Goal: Information Seeking & Learning: Learn about a topic

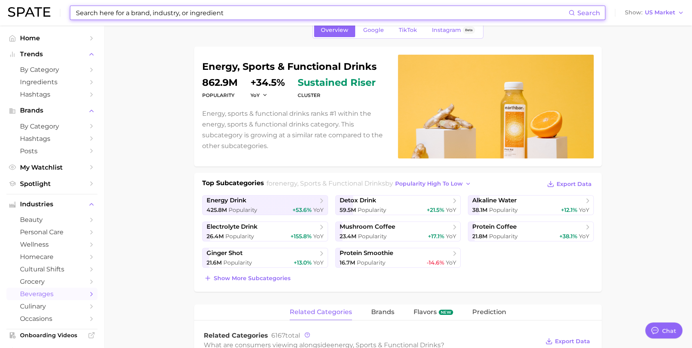
scroll to position [1185, 0]
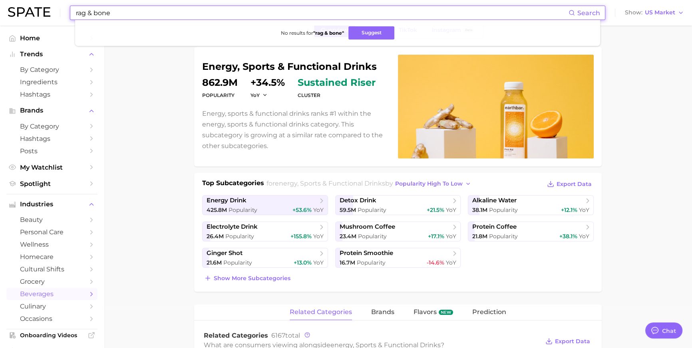
click at [130, 15] on input "rag & bone" at bounding box center [321, 13] width 493 height 14
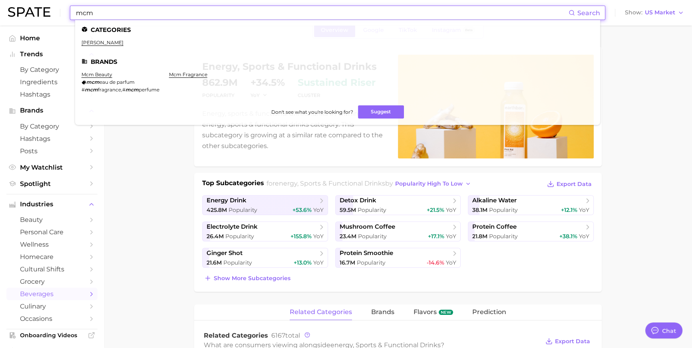
type input "mcm"
click at [113, 15] on input "mcm" at bounding box center [321, 13] width 493 height 14
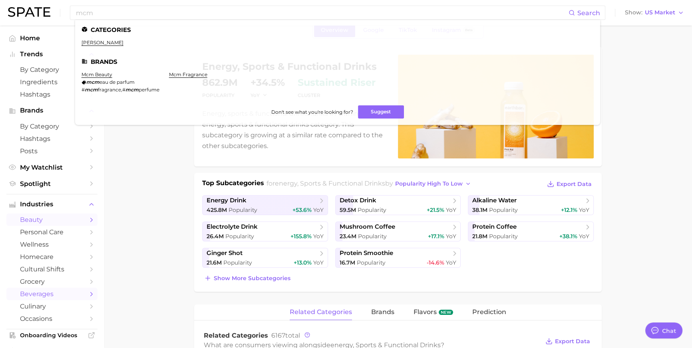
click at [58, 224] on span "beauty" at bounding box center [52, 220] width 64 height 8
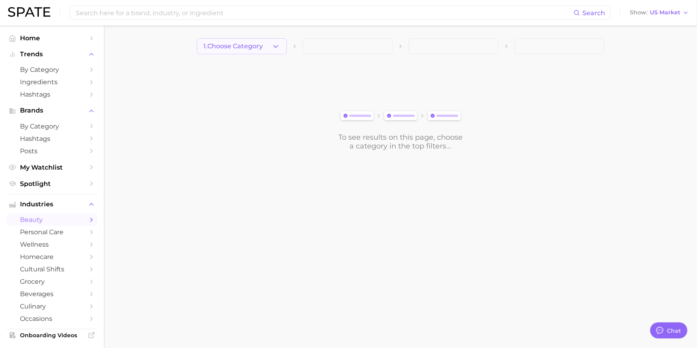
click at [245, 48] on span "1. Choose Category" at bounding box center [234, 46] width 60 height 7
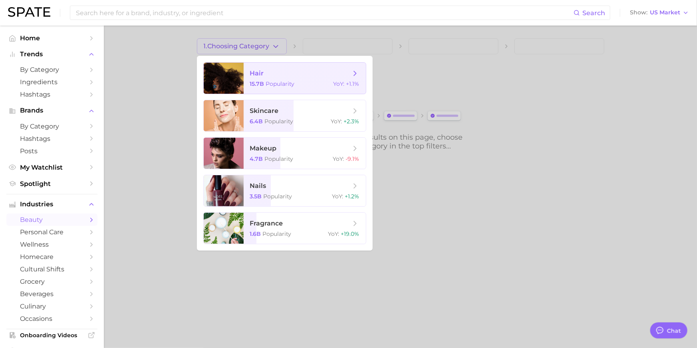
click at [282, 88] on span "Popularity" at bounding box center [280, 83] width 29 height 7
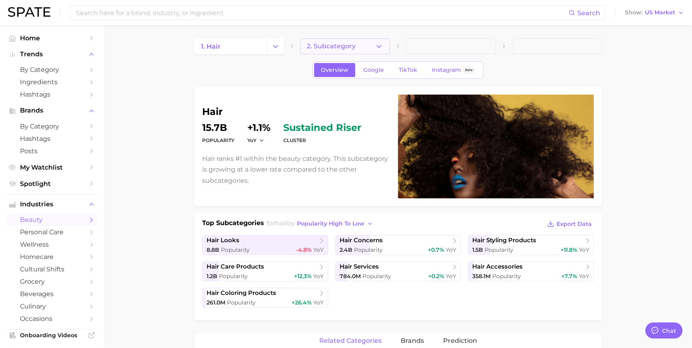
click at [364, 46] on button "2. Subcategory" at bounding box center [345, 46] width 90 height 16
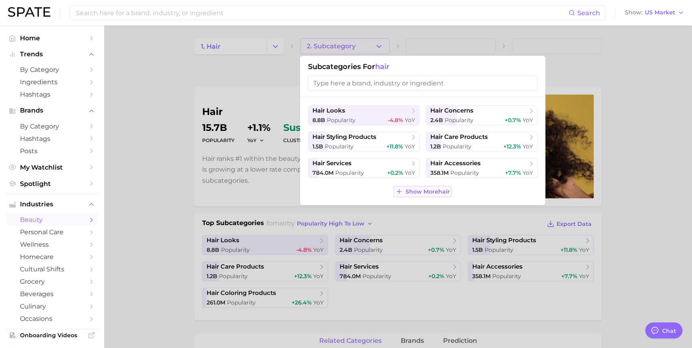
click at [414, 197] on button "Show More hair" at bounding box center [423, 191] width 58 height 11
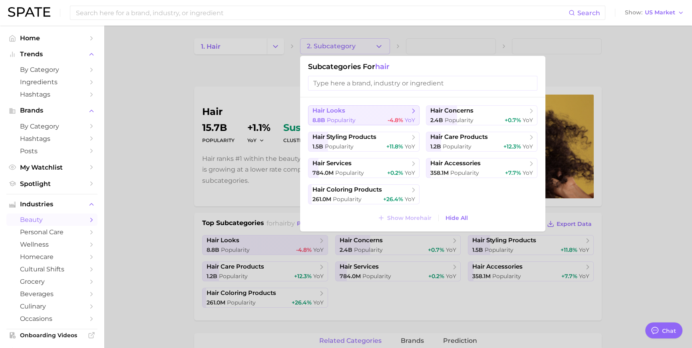
click at [373, 115] on span "hair looks" at bounding box center [360, 111] width 97 height 8
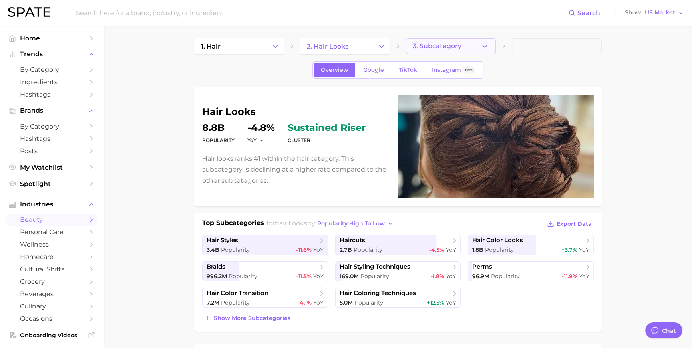
click at [458, 48] on span "3. Subcategory" at bounding box center [437, 46] width 49 height 7
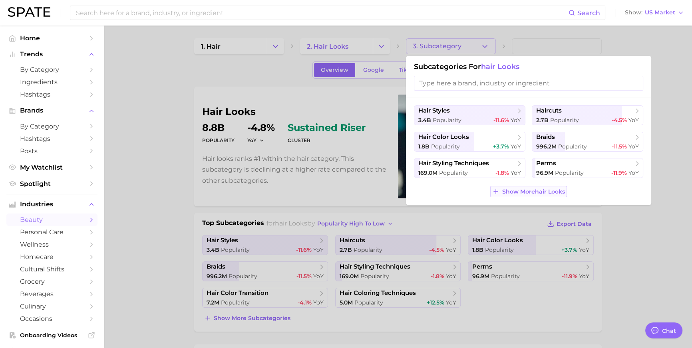
click at [536, 195] on span "Show More hair looks" at bounding box center [533, 192] width 63 height 7
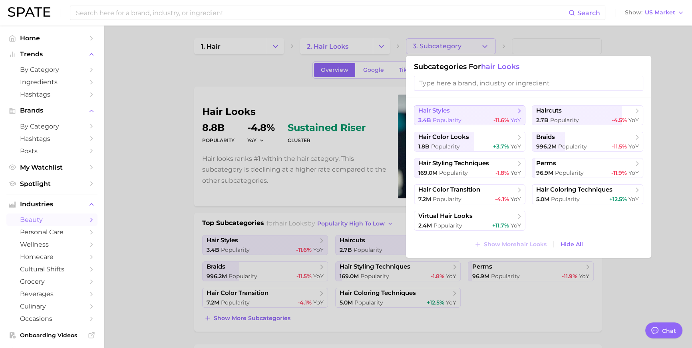
click at [458, 118] on span "Popularity" at bounding box center [447, 120] width 29 height 7
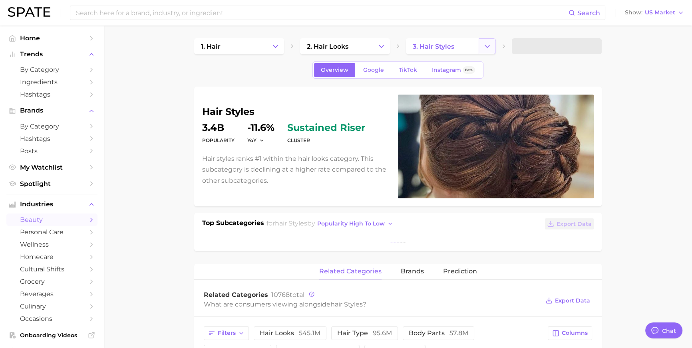
click at [485, 51] on button "Change Category" at bounding box center [487, 46] width 17 height 16
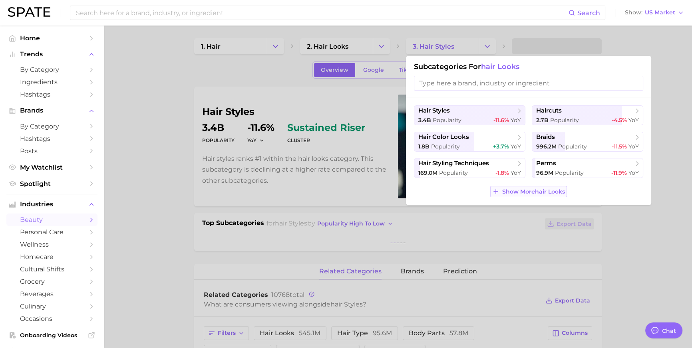
click at [496, 197] on button "Show More hair looks" at bounding box center [528, 191] width 76 height 11
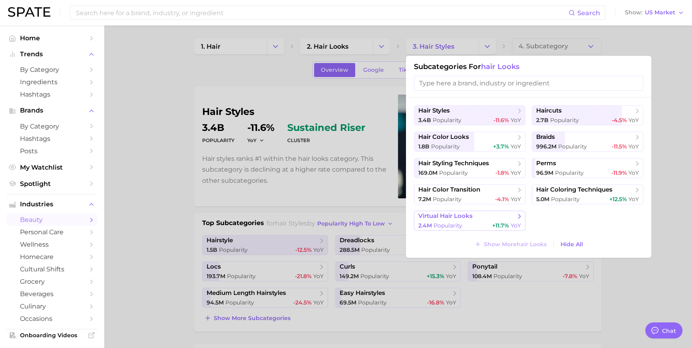
click at [493, 221] on span "virtual hair looks" at bounding box center [466, 217] width 97 height 8
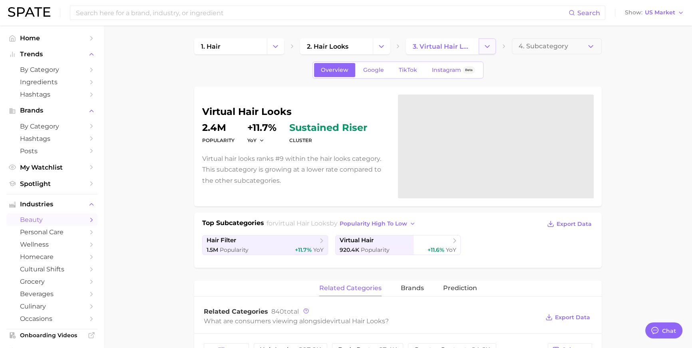
click at [494, 49] on button "Change Category" at bounding box center [487, 46] width 17 height 16
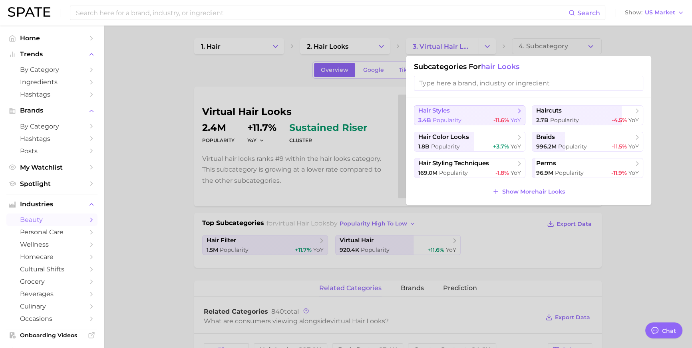
click at [482, 124] on div "3.4b Popularity -11.6% YoY" at bounding box center [469, 121] width 103 height 8
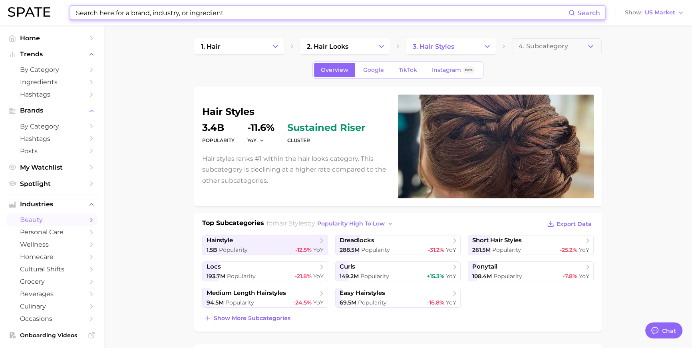
click at [128, 14] on input at bounding box center [321, 13] width 493 height 14
paste input "[PERSON_NAME] hairstyle"
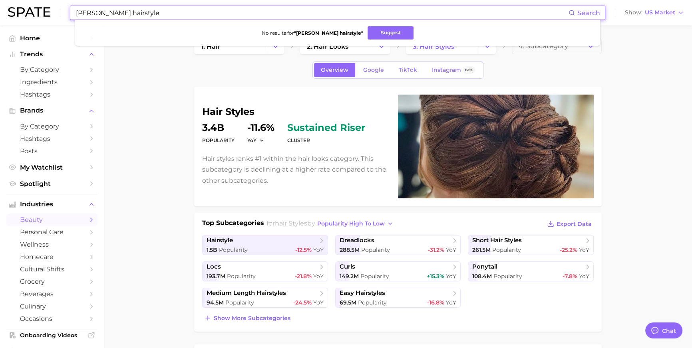
click at [159, 12] on input "[PERSON_NAME] hairstyle" at bounding box center [321, 13] width 493 height 14
type input "ㅗ"
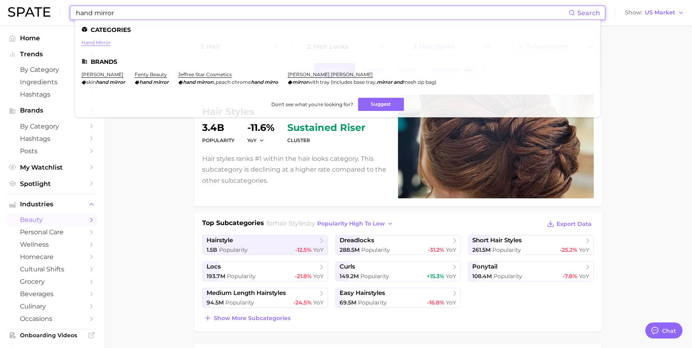
type input "hand mirror"
click at [111, 43] on link "hand mirror" at bounding box center [96, 43] width 29 height 6
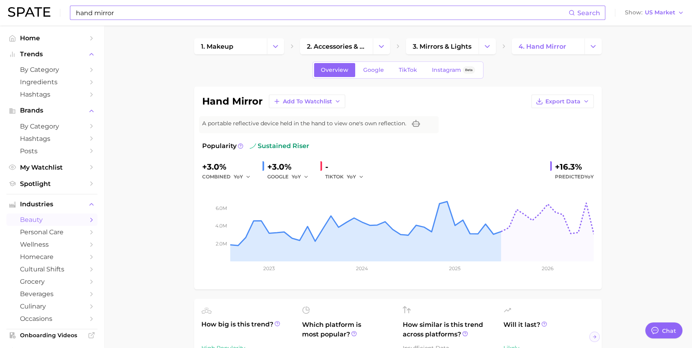
click at [128, 10] on input "hand mirror" at bounding box center [321, 13] width 493 height 14
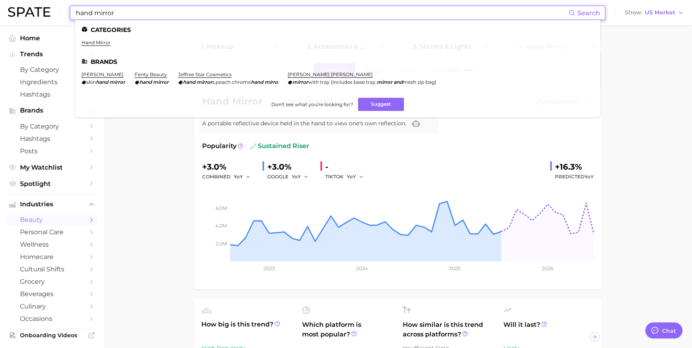
click at [128, 10] on input "hand mirror" at bounding box center [321, 13] width 493 height 14
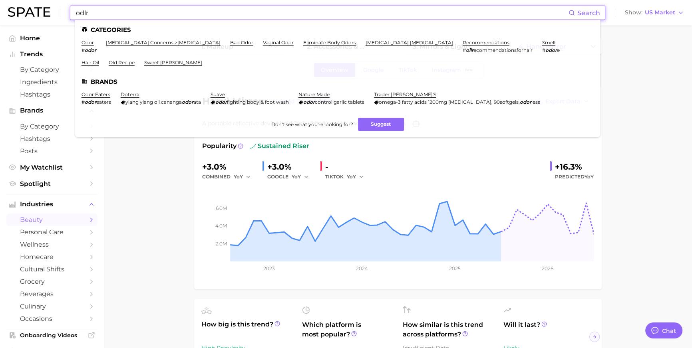
click at [123, 13] on input "odlr" at bounding box center [321, 13] width 493 height 14
paste input "scar de la renta beauty"
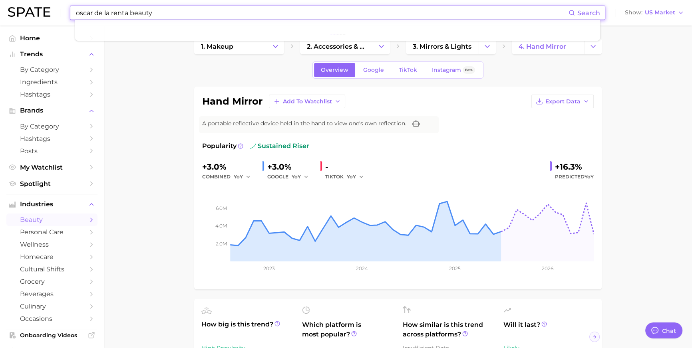
type input "oscar de la renta beauty"
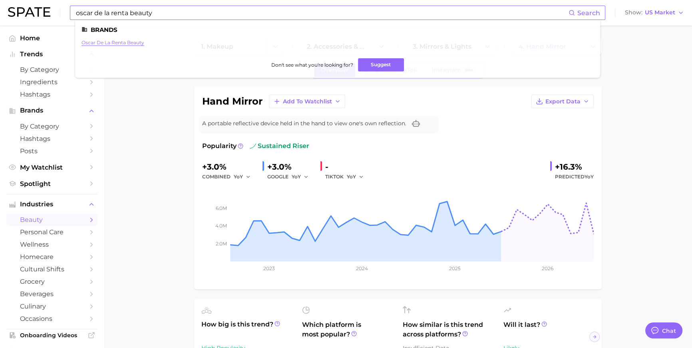
click at [132, 45] on link "oscar de la renta beauty" at bounding box center [113, 43] width 63 height 6
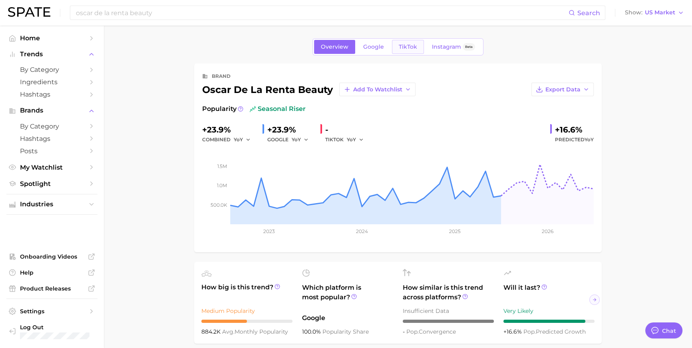
click at [407, 50] on span "TikTok" at bounding box center [408, 47] width 18 height 7
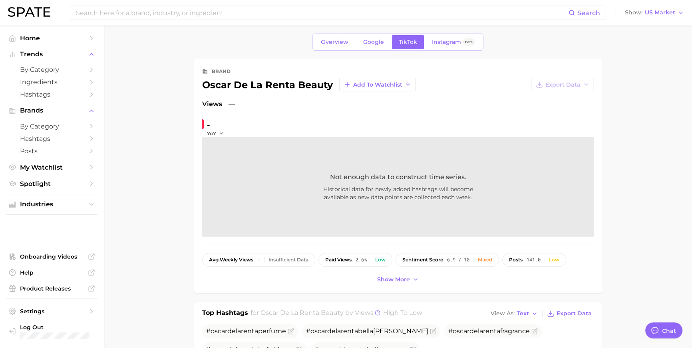
scroll to position [13, 0]
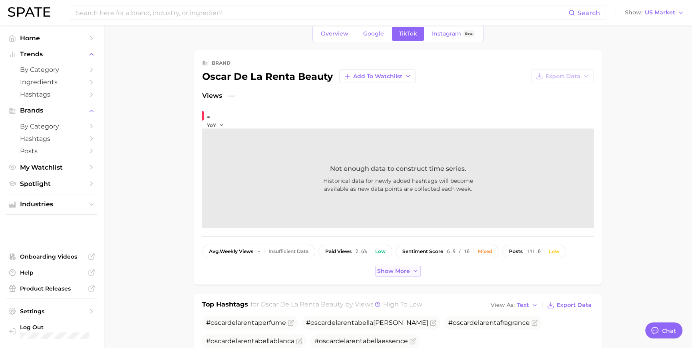
click at [390, 277] on button "Show more" at bounding box center [398, 271] width 46 height 11
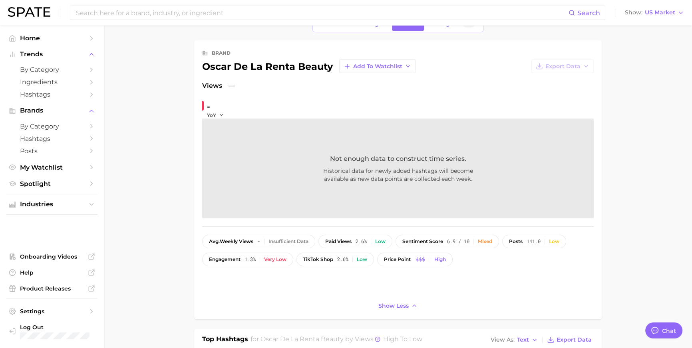
scroll to position [0, 0]
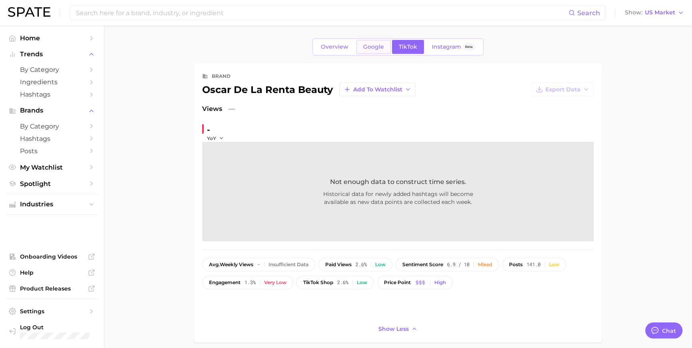
click at [377, 44] on span "Google" at bounding box center [373, 47] width 21 height 7
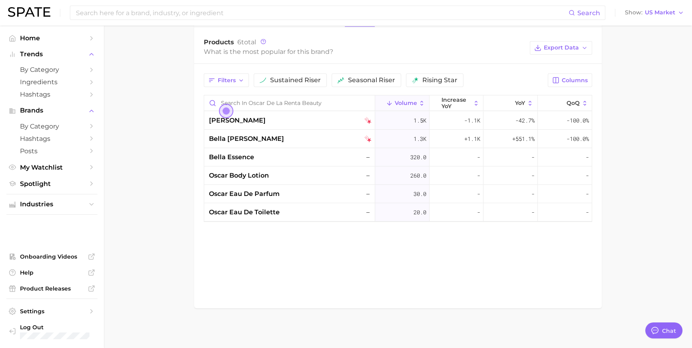
scroll to position [326, 0]
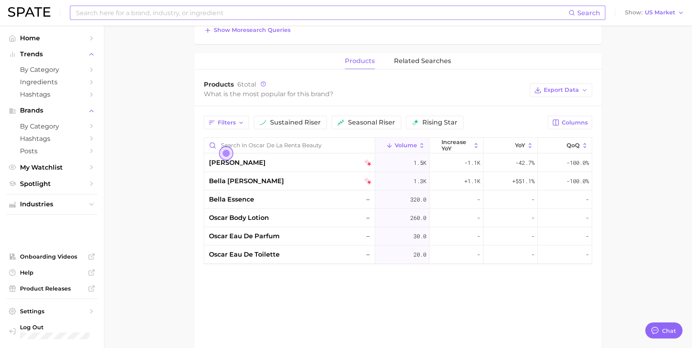
click at [138, 19] on input at bounding box center [321, 13] width 493 height 14
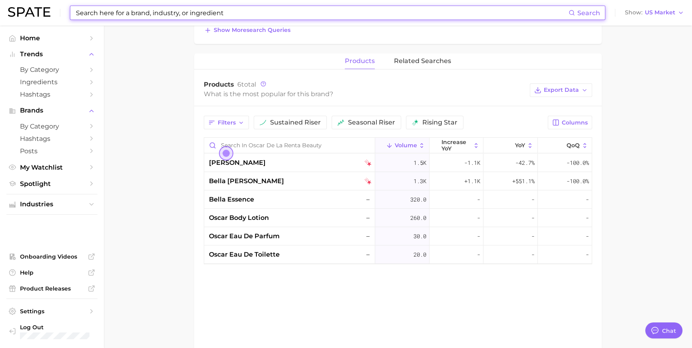
paste input "millennial demo"
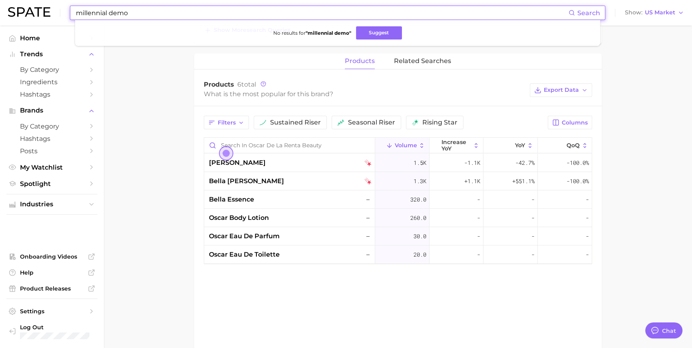
drag, startPoint x: 120, startPoint y: 15, endPoint x: 149, endPoint y: 12, distance: 28.9
click at [149, 12] on input "millennial demo" at bounding box center [321, 13] width 493 height 14
type input "millennial"
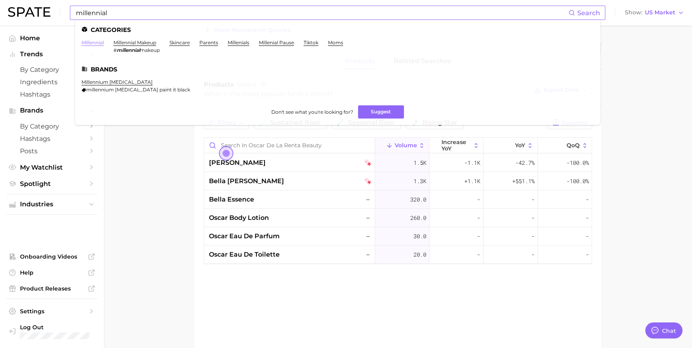
click at [104, 45] on link "millennial" at bounding box center [93, 43] width 22 height 6
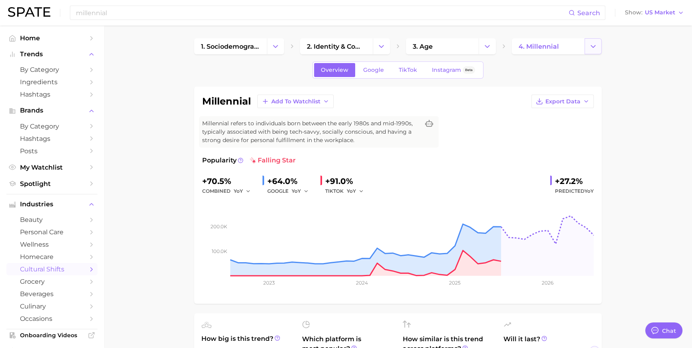
click at [591, 46] on icon "Change Category" at bounding box center [593, 46] width 8 height 8
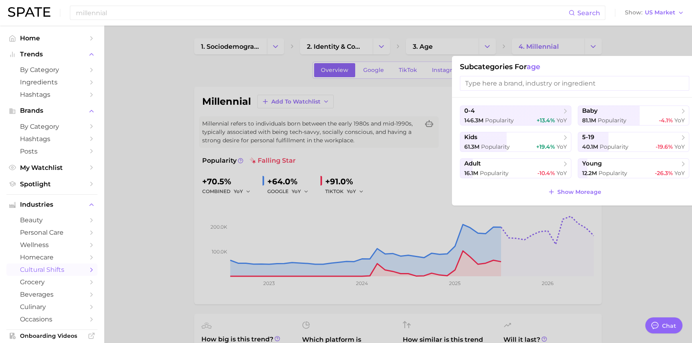
click at [167, 89] on div at bounding box center [346, 171] width 692 height 343
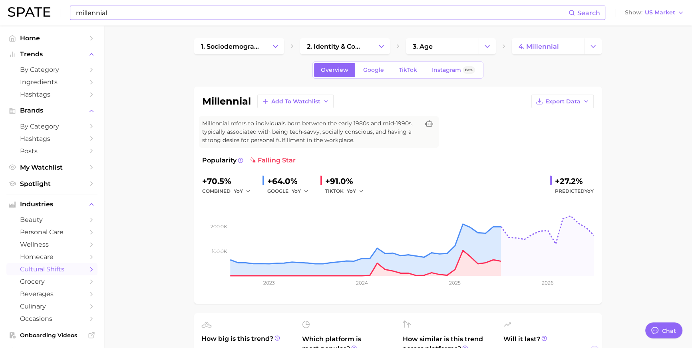
click at [114, 10] on input "millennial" at bounding box center [321, 13] width 493 height 14
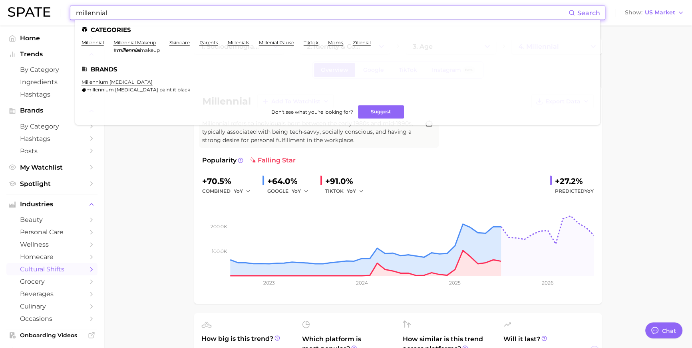
click at [114, 10] on input "millennial" at bounding box center [321, 13] width 493 height 14
paste input "#whimsycraft"
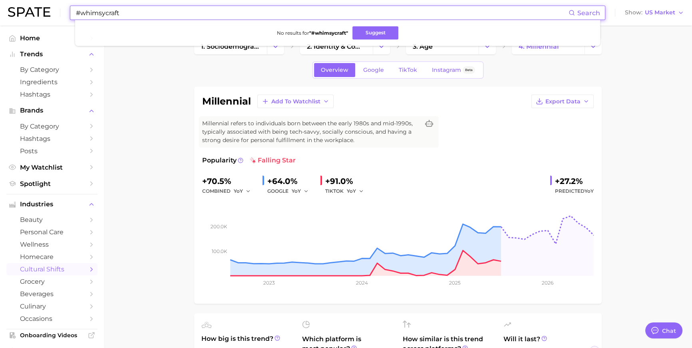
click at [228, 13] on input "#whimsycraft" at bounding box center [321, 13] width 493 height 14
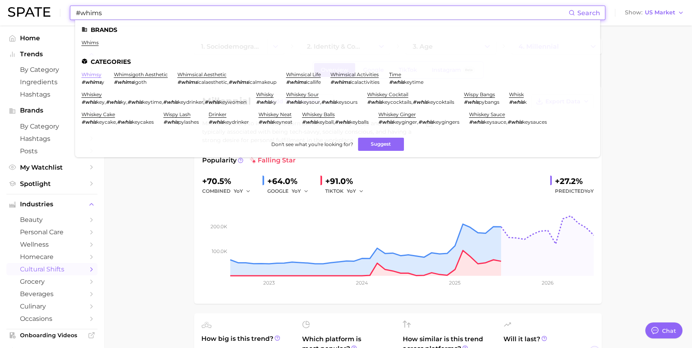
type input "#whims"
click at [96, 74] on link "whimsy" at bounding box center [92, 75] width 20 height 6
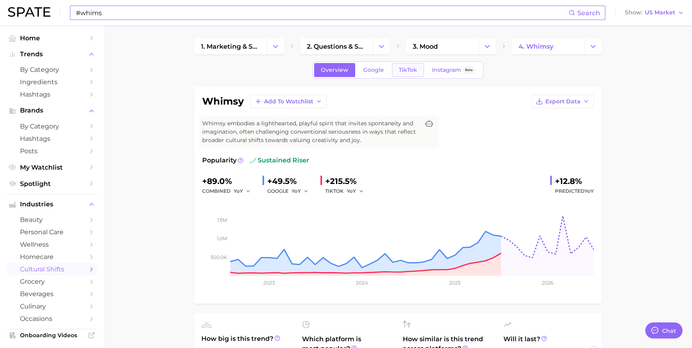
click at [405, 68] on span "TikTok" at bounding box center [408, 70] width 18 height 7
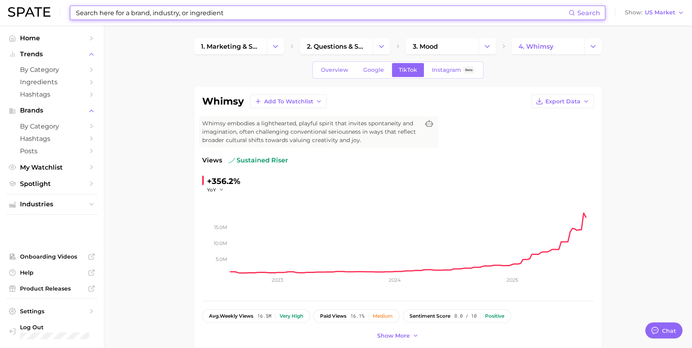
click at [137, 14] on input at bounding box center [321, 13] width 493 height 14
type input "ㅊ"
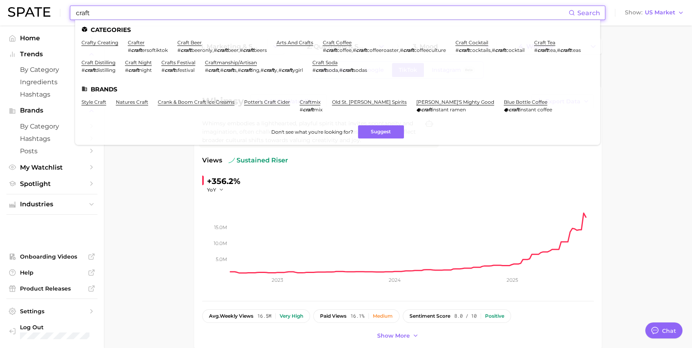
click at [143, 14] on input "craft" at bounding box center [321, 13] width 493 height 14
paste input "robertocaval"
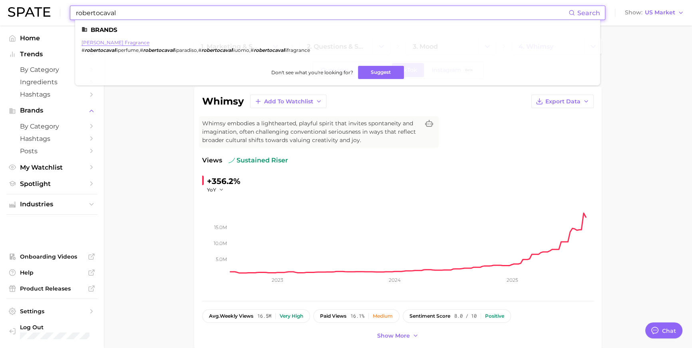
type input "robertocaval"
click at [119, 43] on link "[PERSON_NAME] fragrance" at bounding box center [116, 43] width 68 height 6
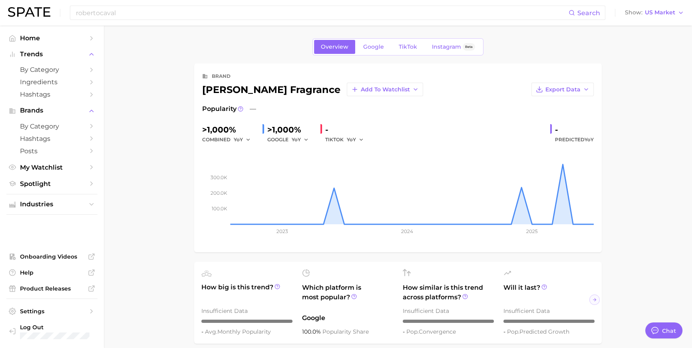
drag, startPoint x: 203, startPoint y: 94, endPoint x: 330, endPoint y: 96, distance: 127.1
click at [330, 96] on div "[PERSON_NAME] fragrance Add to Watchlist" at bounding box center [312, 90] width 221 height 14
copy div "[PERSON_NAME] fragrance"
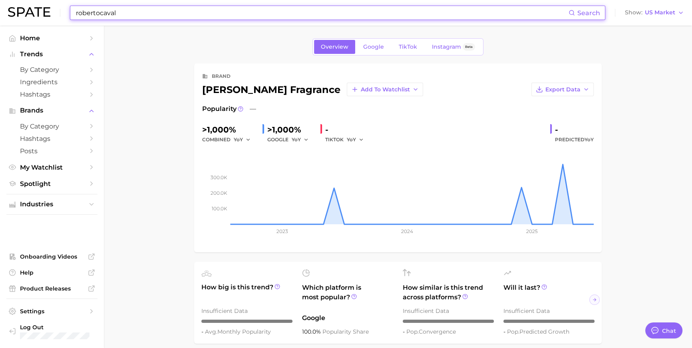
click at [111, 16] on input "robertocaval" at bounding box center [321, 13] width 493 height 14
click at [112, 16] on input "robertocaval" at bounding box center [321, 13] width 493 height 14
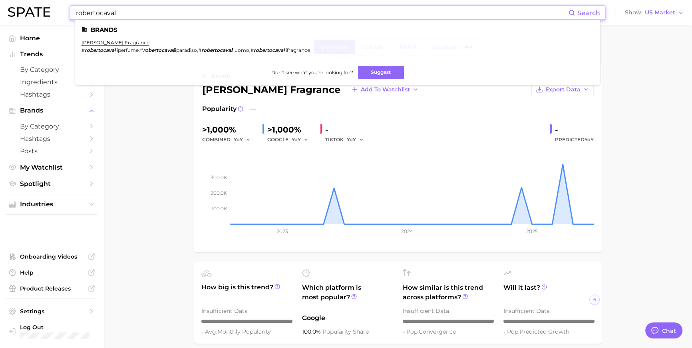
click at [112, 16] on input "robertocaval" at bounding box center [321, 13] width 493 height 14
type input "ㄷ"
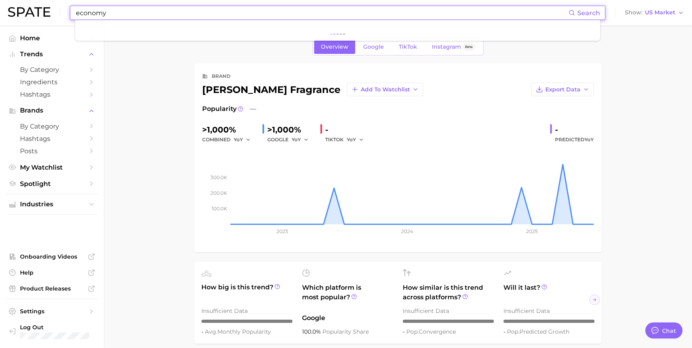
type input "economy"
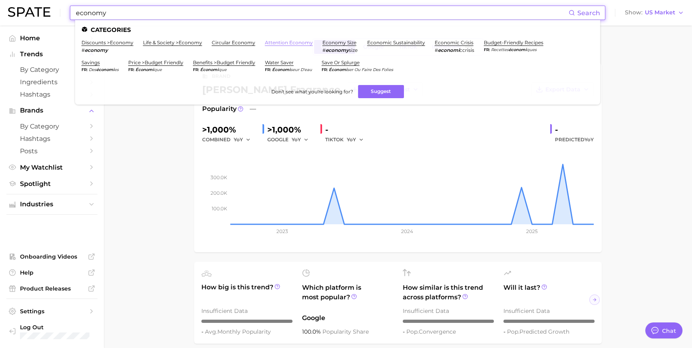
click at [313, 42] on link "attention economy" at bounding box center [289, 43] width 48 height 6
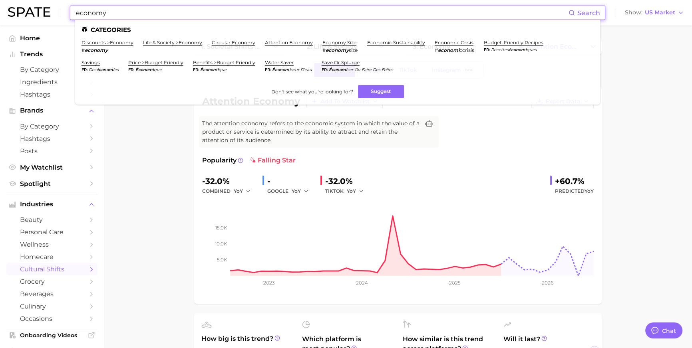
click at [185, 18] on input "economy" at bounding box center [321, 13] width 493 height 14
type input "ㅊ"
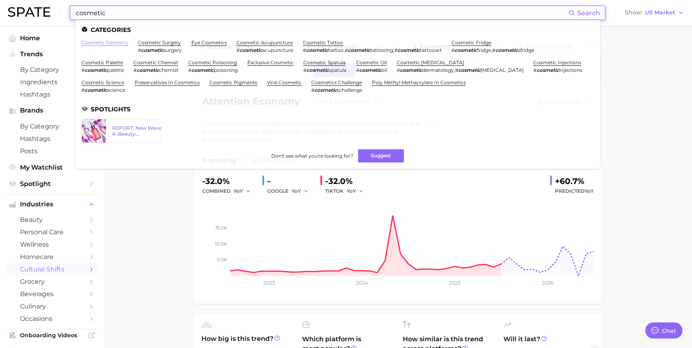
type input "cosmetic"
click at [128, 42] on link "cosmetic dentistry" at bounding box center [105, 43] width 47 height 6
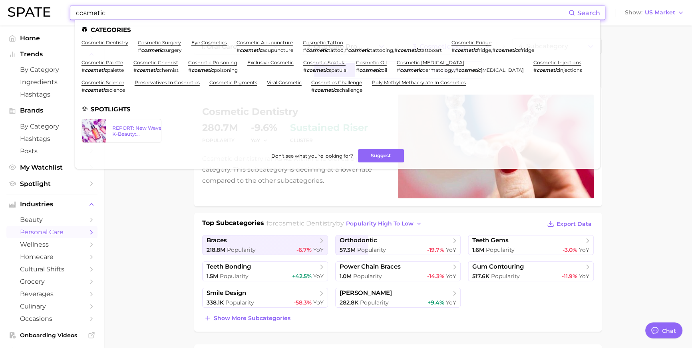
click at [138, 14] on input "cosmetic" at bounding box center [321, 13] width 493 height 14
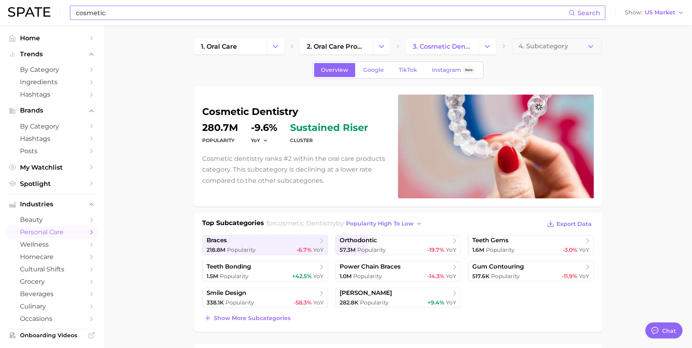
click at [138, 12] on input "cosmetic" at bounding box center [321, 13] width 493 height 14
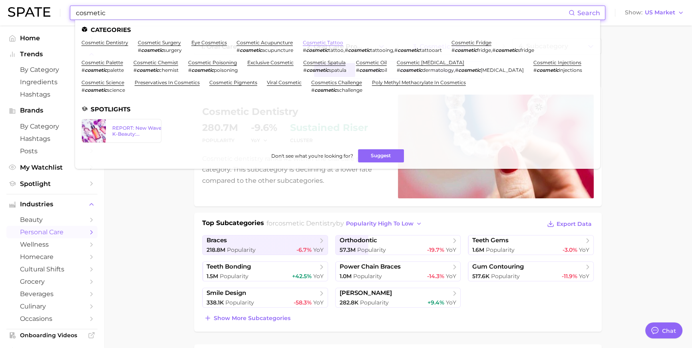
click at [343, 40] on link "cosmetic tattoo" at bounding box center [323, 43] width 40 height 6
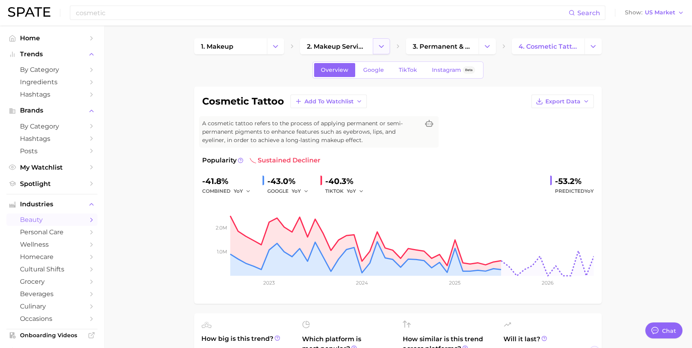
click at [377, 50] on icon "Change Category" at bounding box center [381, 46] width 8 height 8
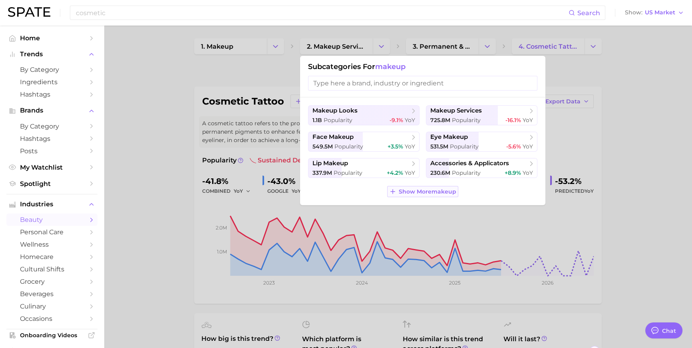
click at [422, 197] on button "Show More makeup" at bounding box center [422, 191] width 71 height 11
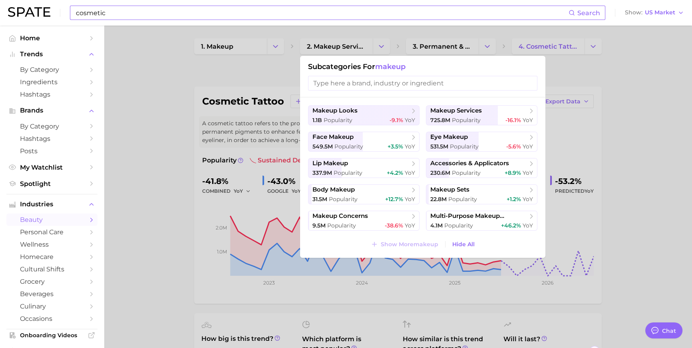
click at [193, 13] on input "cosmetic" at bounding box center [321, 13] width 493 height 14
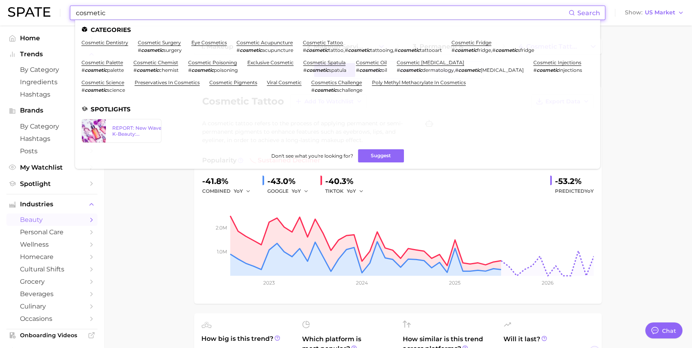
click at [193, 13] on input "cosmetic" at bounding box center [321, 13] width 493 height 14
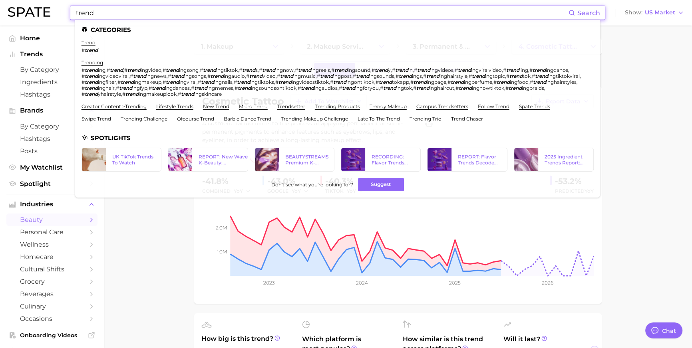
type input "trend"
click at [189, 111] on ul "trend # trend trending # trend ing , # trend , # trend ingvideo , # trend ingso…" at bounding box center [338, 84] width 512 height 89
click at [190, 109] on link "lifestyle trends" at bounding box center [174, 106] width 37 height 6
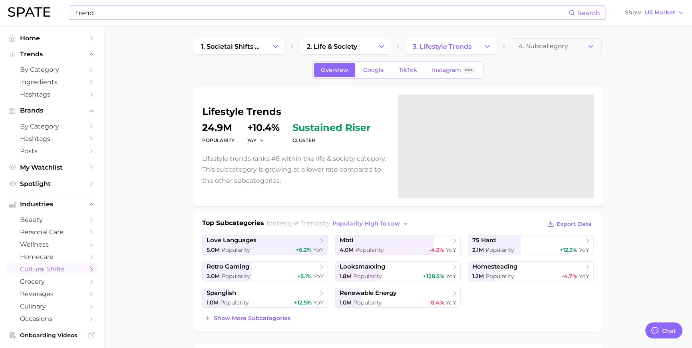
click at [107, 18] on input "trend" at bounding box center [321, 13] width 493 height 14
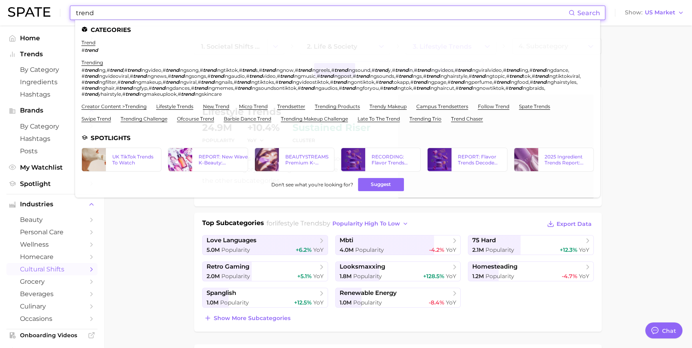
click at [107, 18] on input "trend" at bounding box center [321, 13] width 493 height 14
paste input "#elemiscleansingbalm"
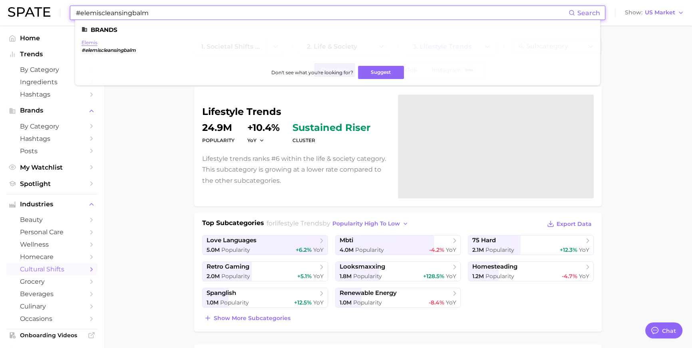
type input "#elemiscleansingbalm"
click at [97, 42] on link "elemis" at bounding box center [90, 43] width 16 height 6
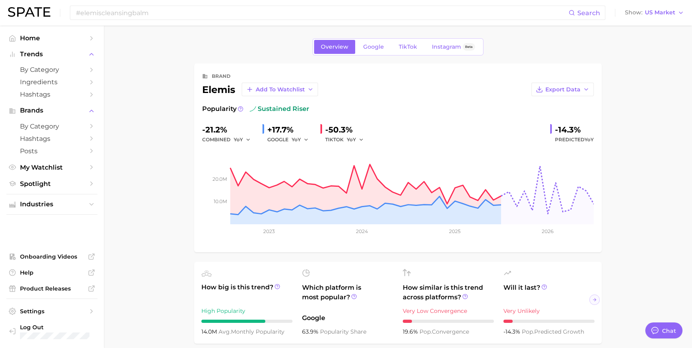
click at [151, 22] on div "#elemiscleansingbalm Search Show US Market" at bounding box center [346, 13] width 676 height 26
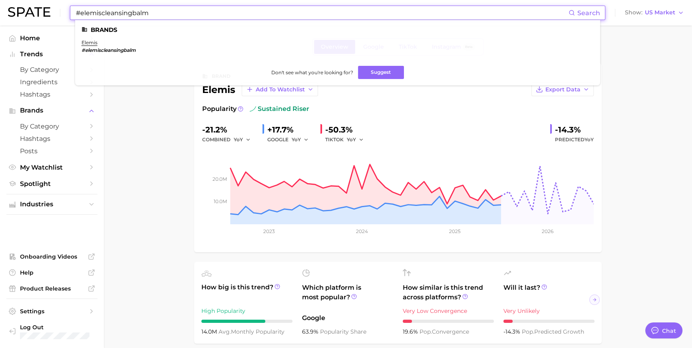
click at [153, 19] on input "#elemiscleansingbalm" at bounding box center [321, 13] width 493 height 14
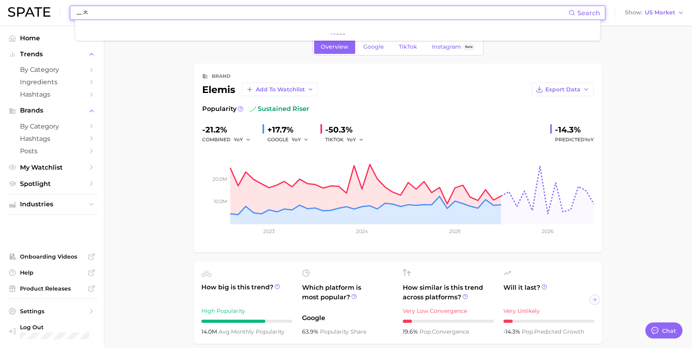
type input "ㅡ"
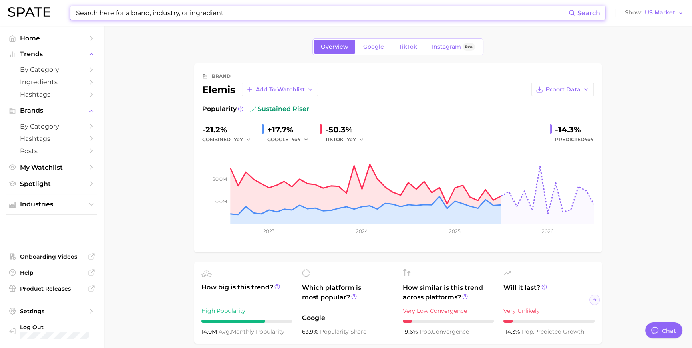
type input "c"
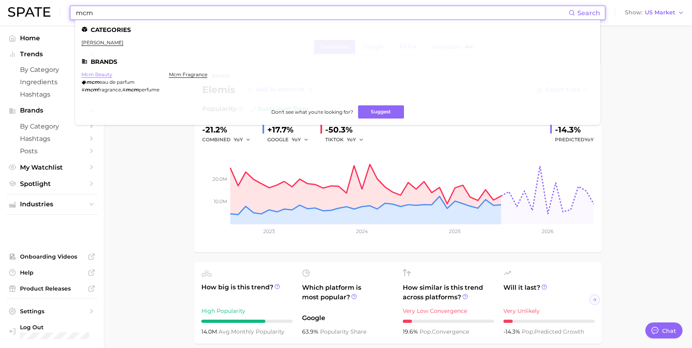
type input "mcm"
click at [112, 78] on link "mcm beauty" at bounding box center [97, 75] width 31 height 6
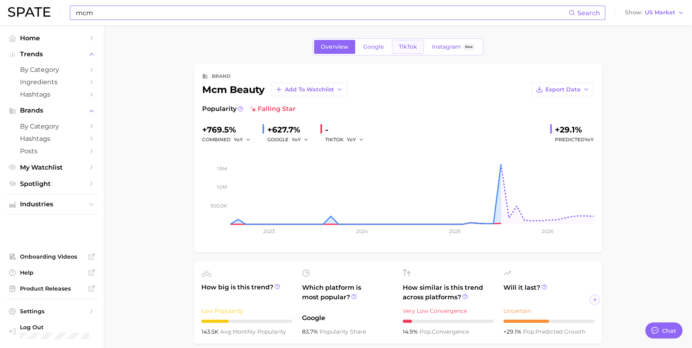
click at [405, 44] on span "TikTok" at bounding box center [408, 47] width 18 height 7
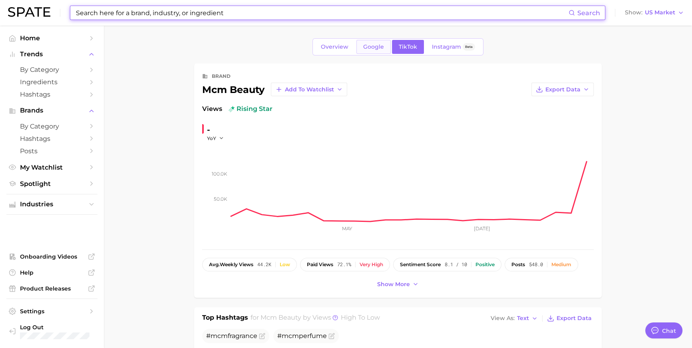
click at [368, 48] on span "Google" at bounding box center [373, 47] width 21 height 7
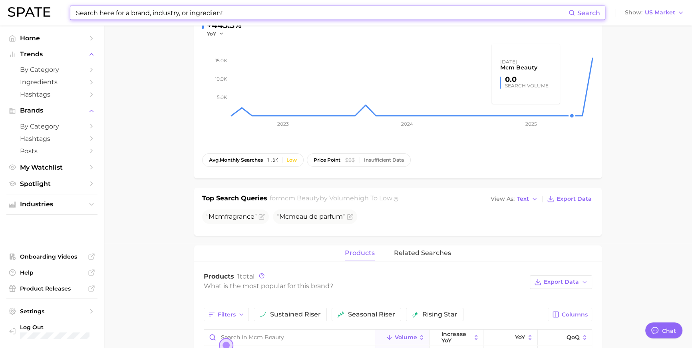
scroll to position [36, 0]
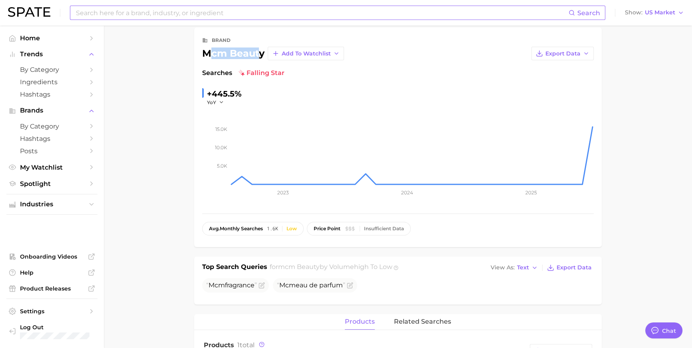
drag, startPoint x: 245, startPoint y: 59, endPoint x: 261, endPoint y: 59, distance: 16.4
click at [261, 58] on div "mcm beauty" at bounding box center [233, 54] width 62 height 10
click at [151, 12] on input at bounding box center [321, 13] width 493 height 14
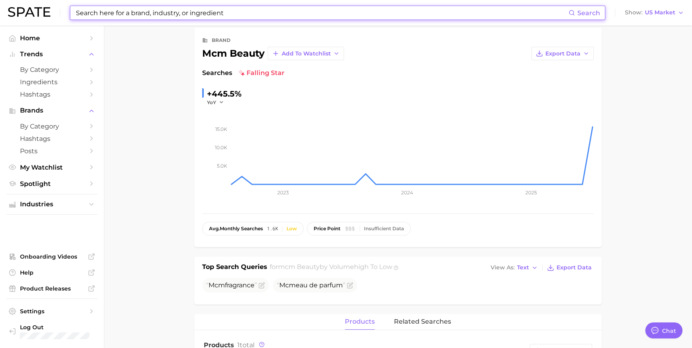
type input "n"
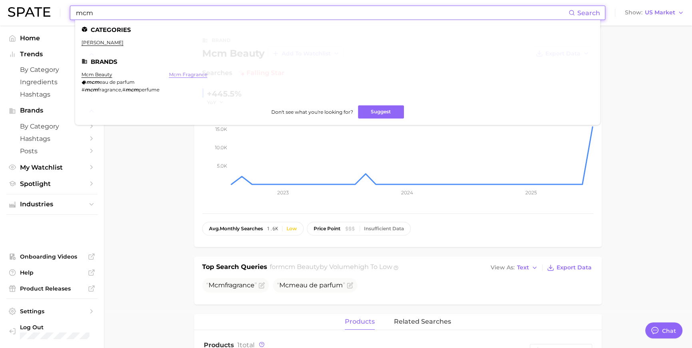
type input "mcm"
click at [196, 76] on link "mcm fragrance" at bounding box center [188, 75] width 38 height 6
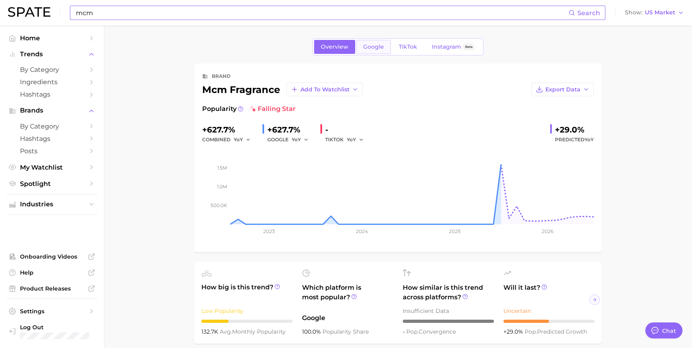
click at [364, 43] on link "Google" at bounding box center [373, 47] width 34 height 14
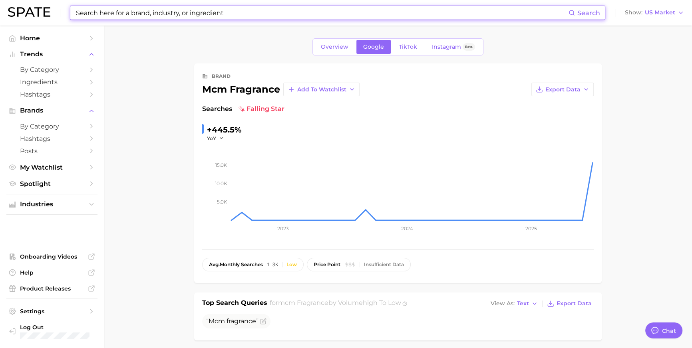
click at [165, 10] on input at bounding box center [321, 13] width 493 height 14
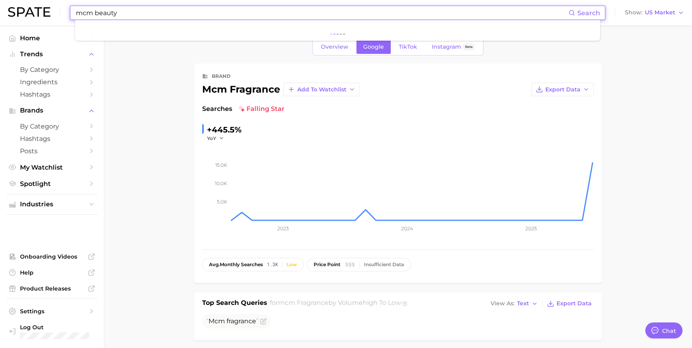
scroll to position [1, 0]
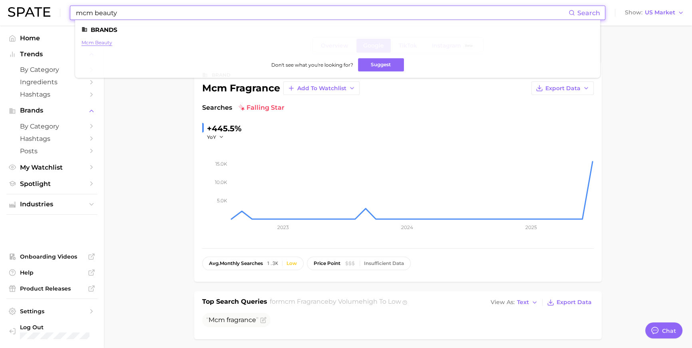
type input "mcm beauty"
click at [95, 42] on link "mcm beauty" at bounding box center [97, 43] width 31 height 6
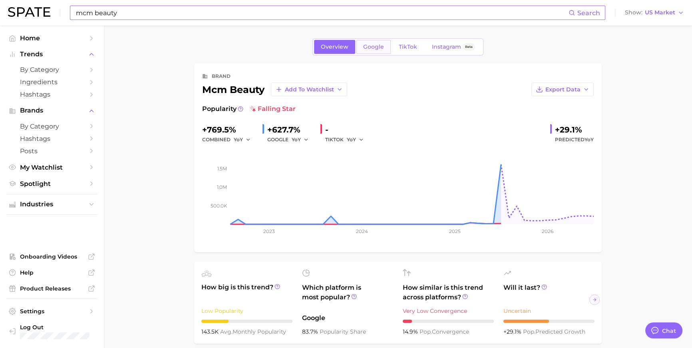
click at [375, 48] on span "Google" at bounding box center [373, 47] width 21 height 7
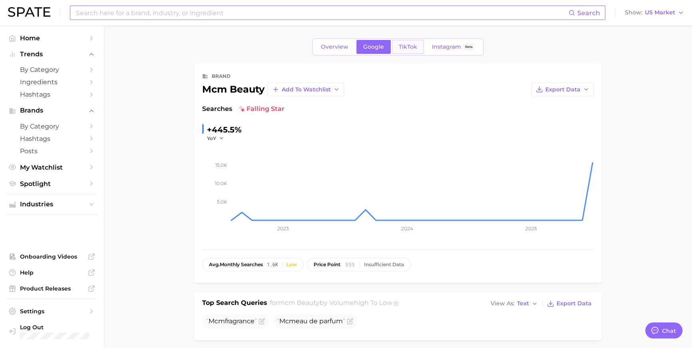
click at [409, 50] on span "TikTok" at bounding box center [408, 47] width 18 height 7
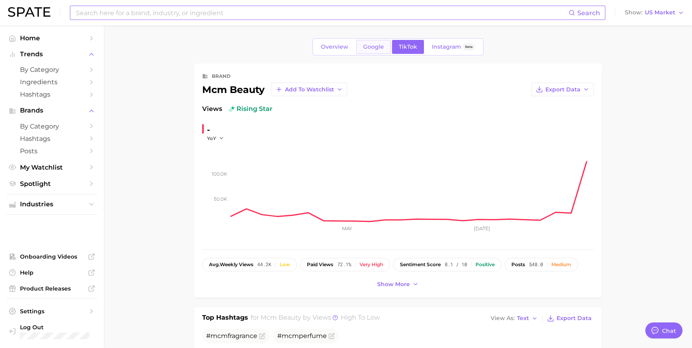
click at [375, 50] on span "Google" at bounding box center [373, 47] width 21 height 7
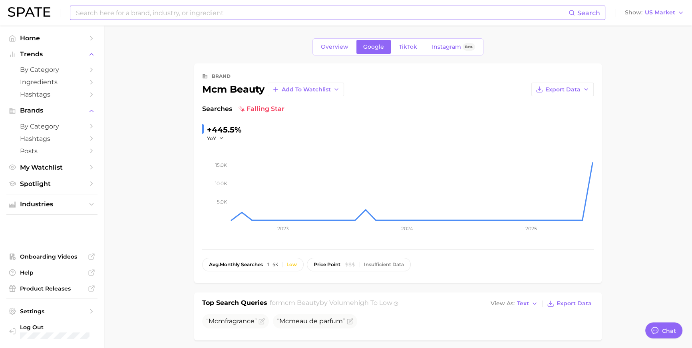
click at [270, 15] on input at bounding box center [321, 13] width 493 height 14
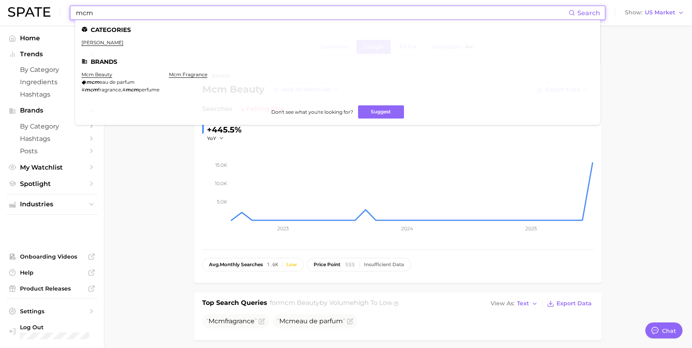
type input "mcm"
